Goal: Task Accomplishment & Management: Use online tool/utility

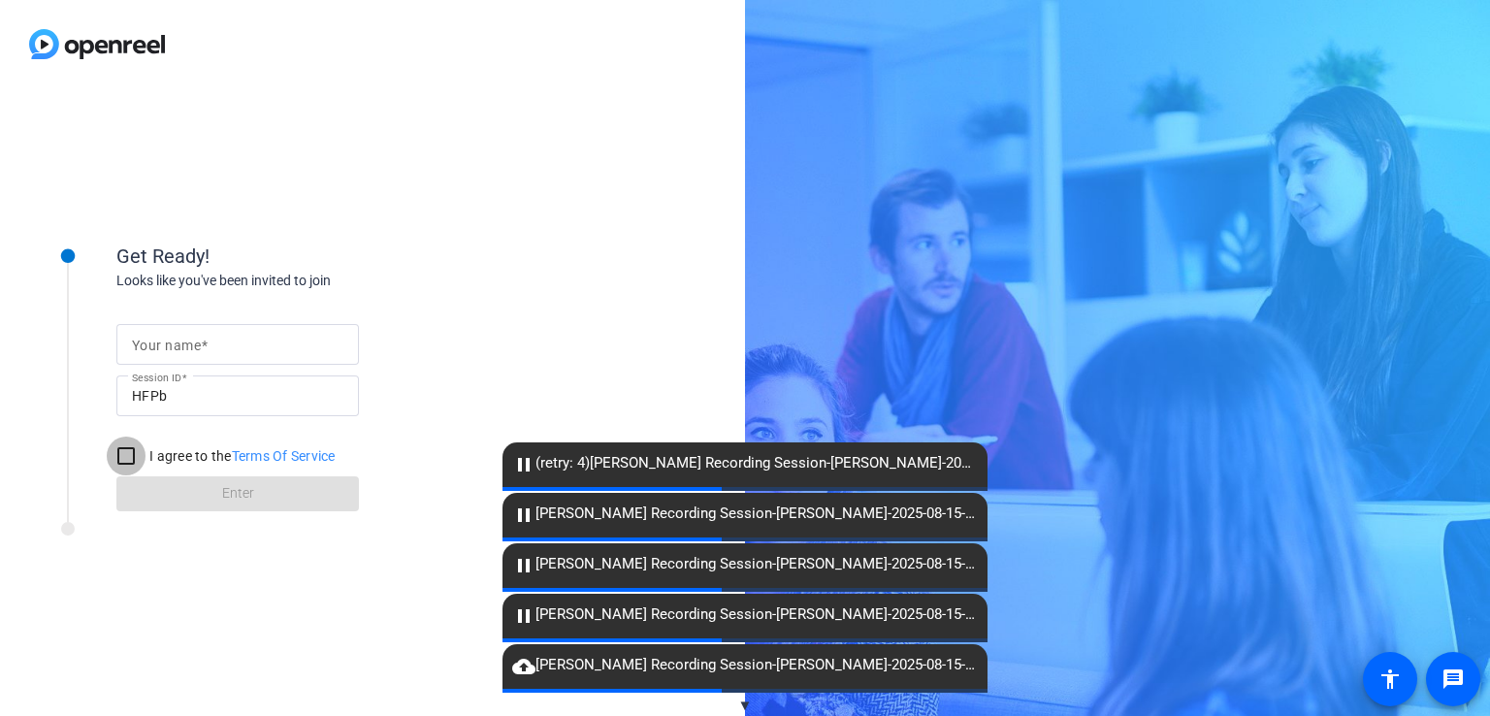
click at [137, 456] on input "I agree to the Terms Of Service" at bounding box center [126, 455] width 39 height 39
checkbox input "true"
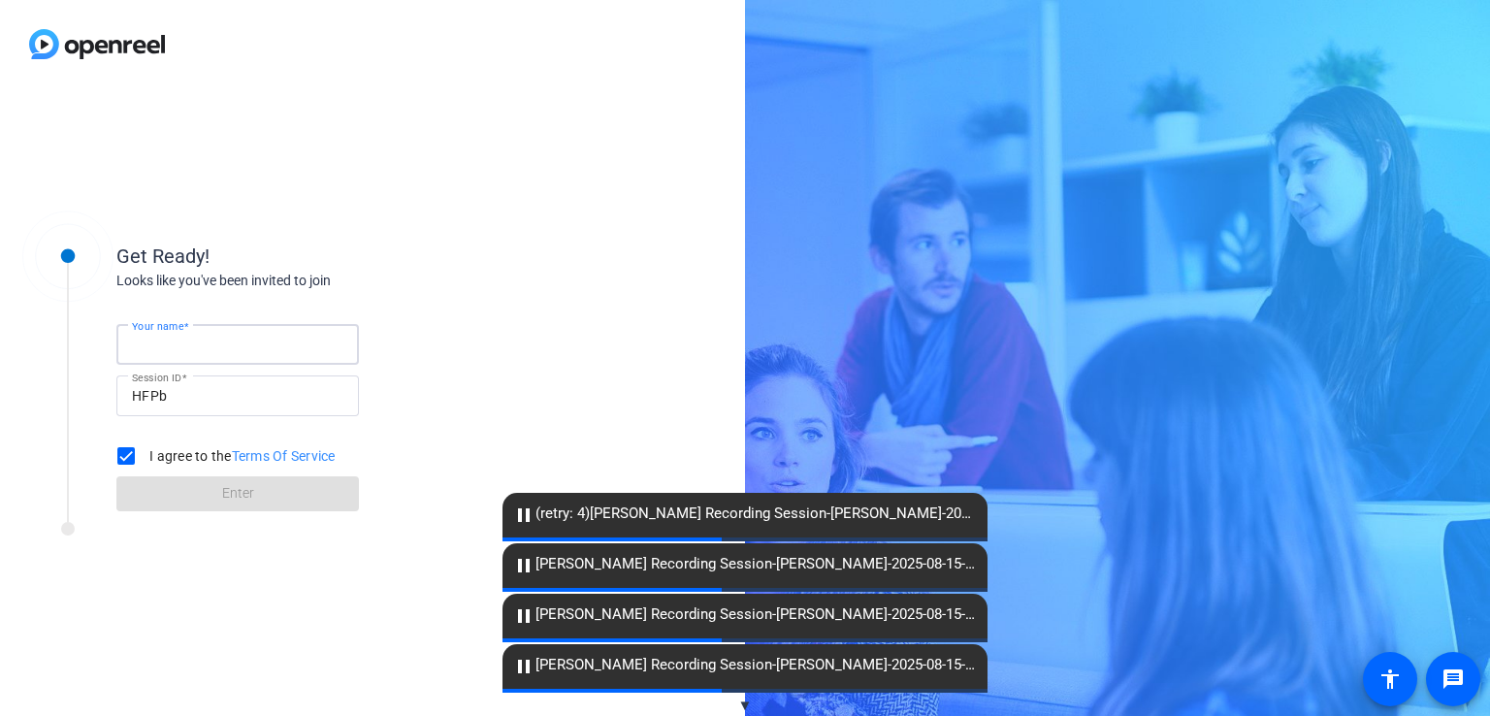
click at [231, 354] on input "Your name" at bounding box center [237, 344] width 211 height 23
type input "[PERSON_NAME]"
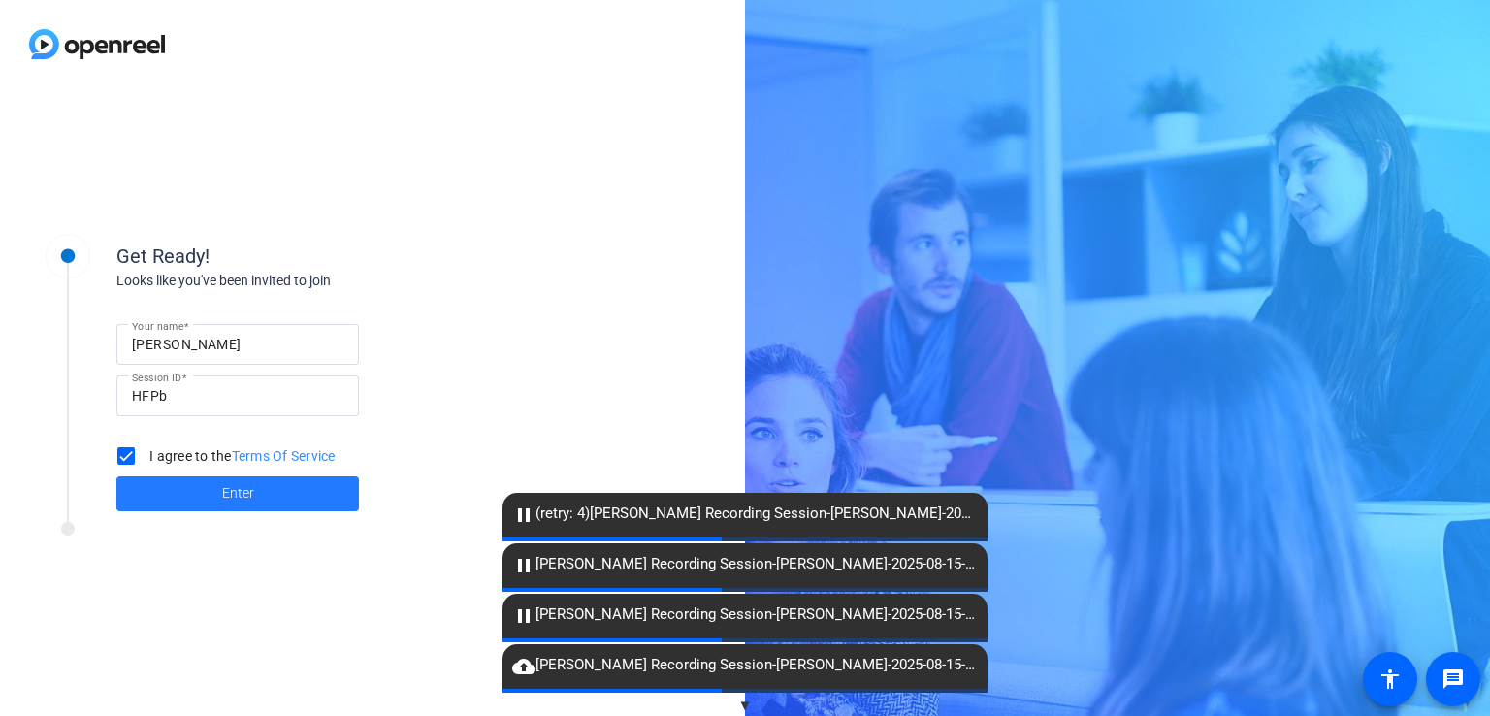
click at [258, 484] on span at bounding box center [237, 493] width 242 height 47
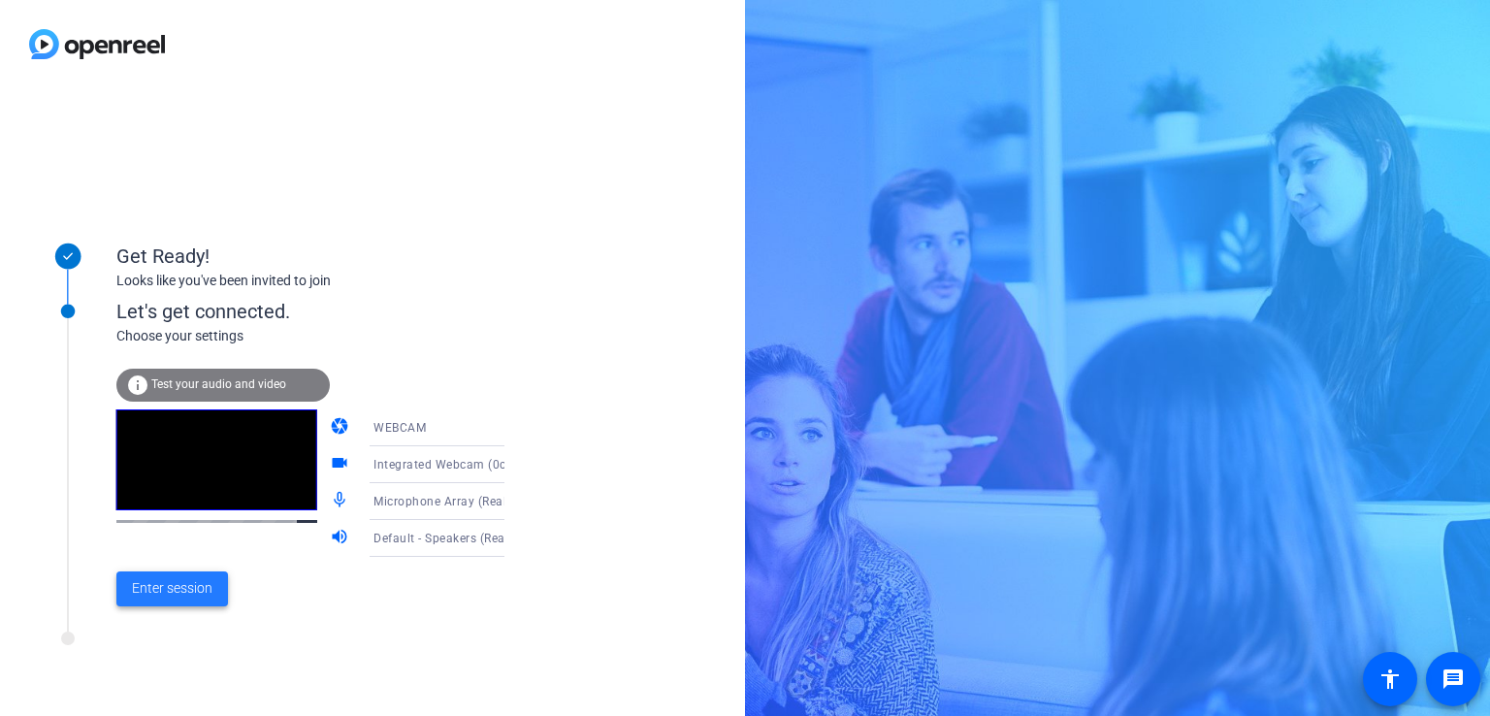
click at [190, 587] on span "Enter session" at bounding box center [172, 588] width 81 height 20
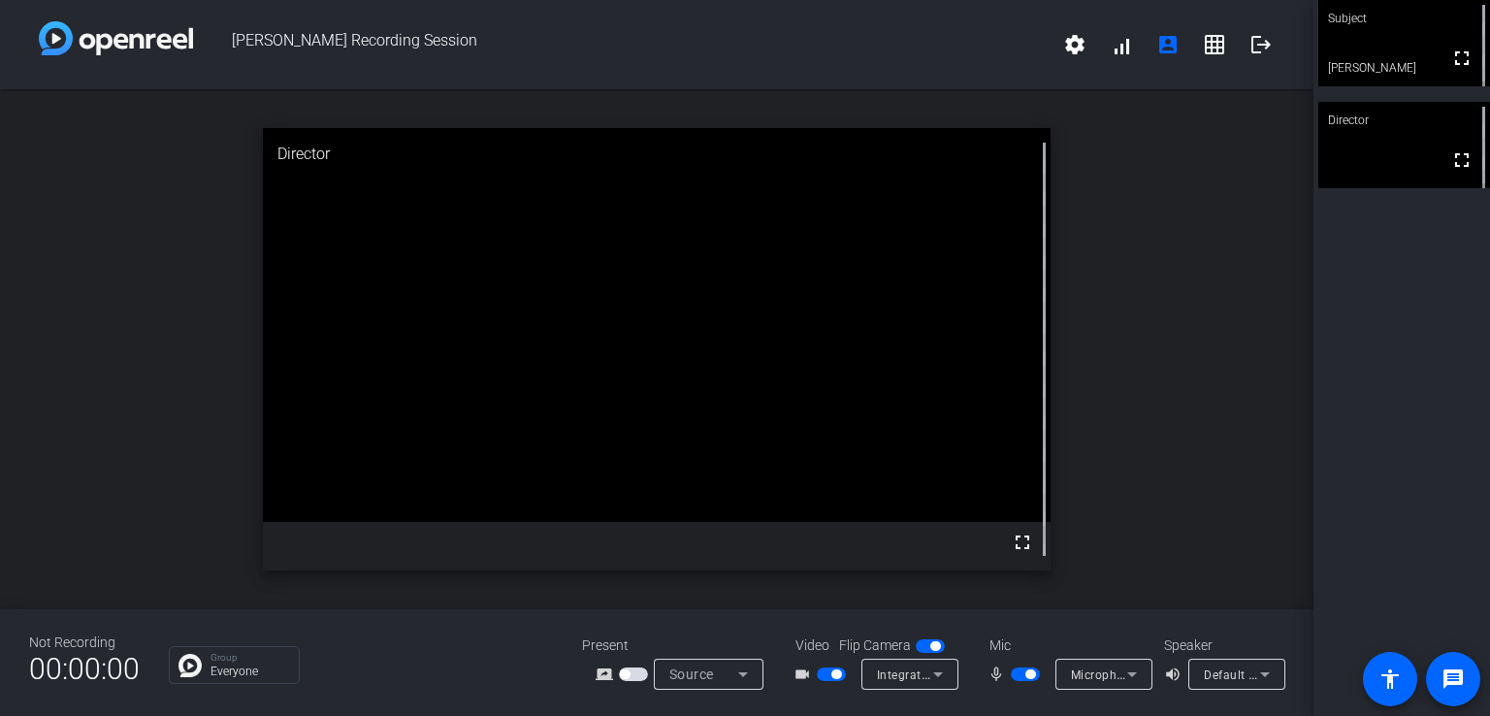
click at [1023, 676] on span "button" at bounding box center [1025, 674] width 29 height 14
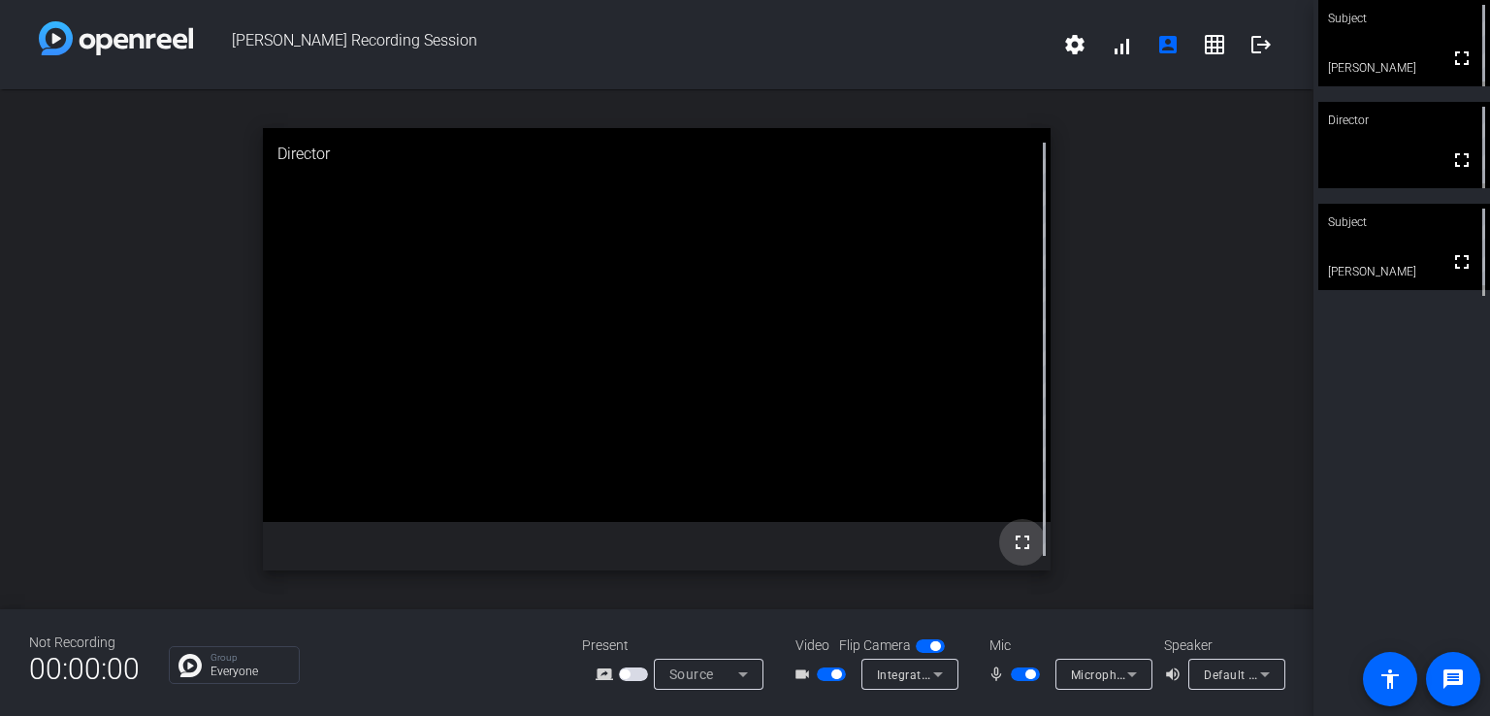
click at [1023, 544] on mat-icon "fullscreen" at bounding box center [1022, 542] width 23 height 23
click at [1251, 53] on mat-icon "logout" at bounding box center [1260, 44] width 23 height 23
